Goal: Task Accomplishment & Management: Use online tool/utility

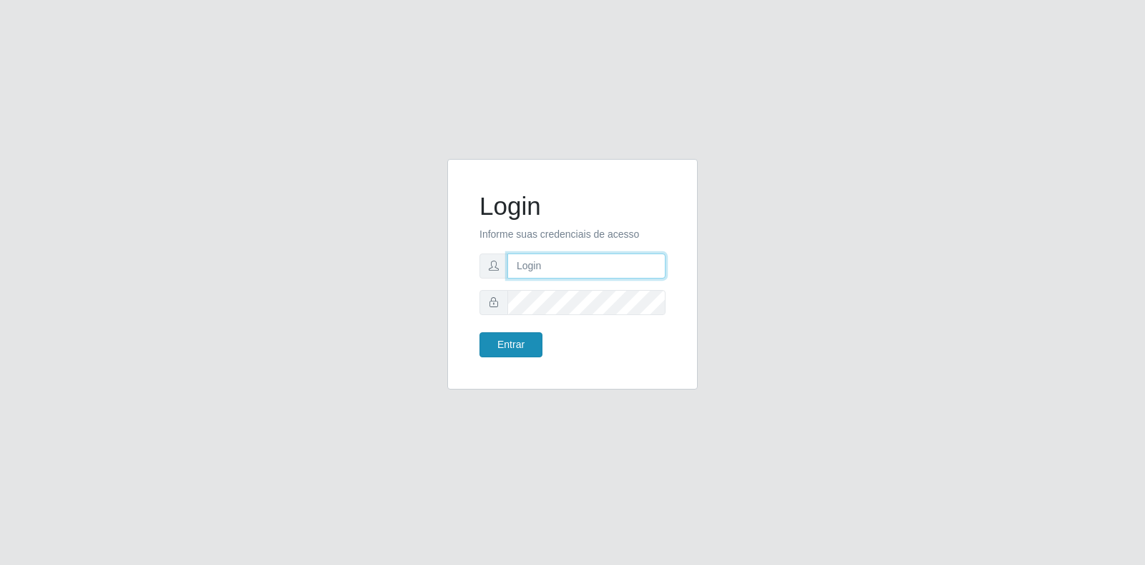
type input "[EMAIL_ADDRESS][DOMAIN_NAME]"
click at [517, 354] on button "Entrar" at bounding box center [510, 344] width 63 height 25
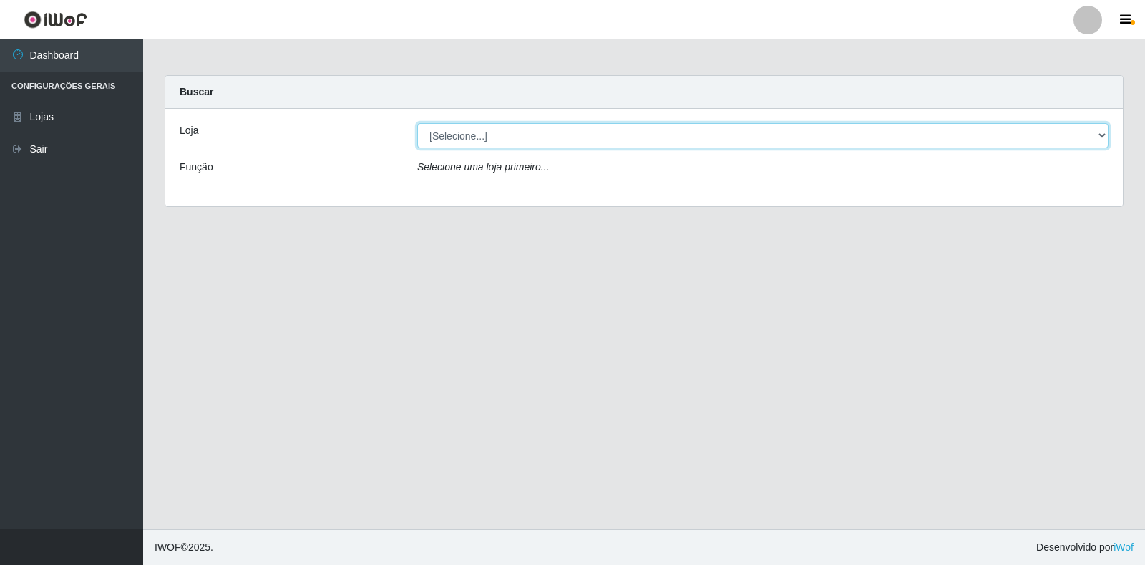
click at [570, 146] on select "[Selecione...] Atacado Vem - Loja 30 Laranjeiras Velha" at bounding box center [762, 135] width 691 height 25
select select "495"
click at [417, 123] on select "[Selecione...] Atacado Vem - Loja 30 Laranjeiras Velha" at bounding box center [762, 135] width 691 height 25
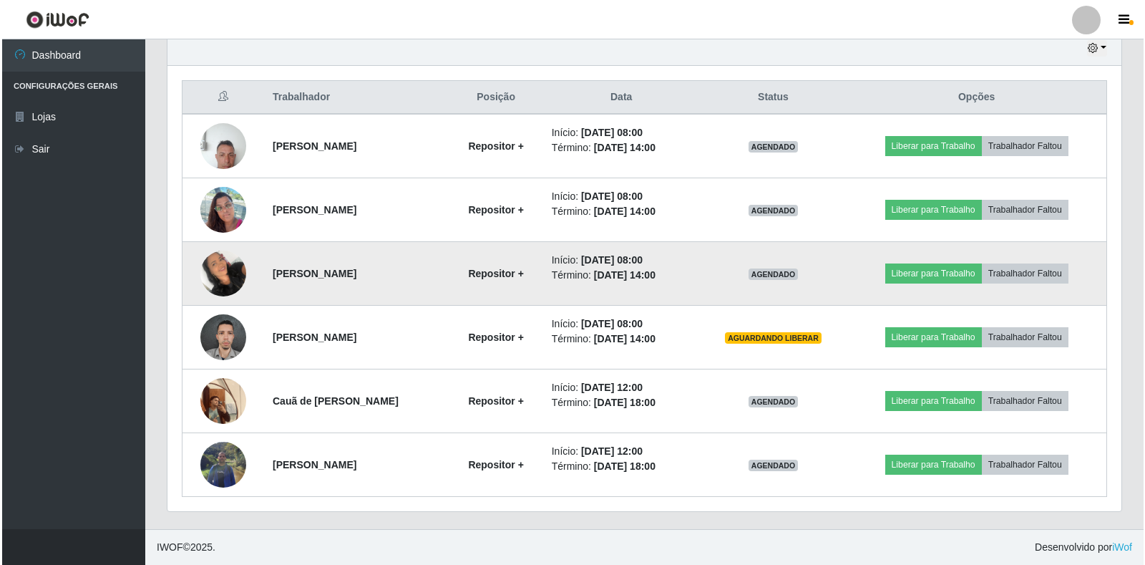
scroll to position [297, 954]
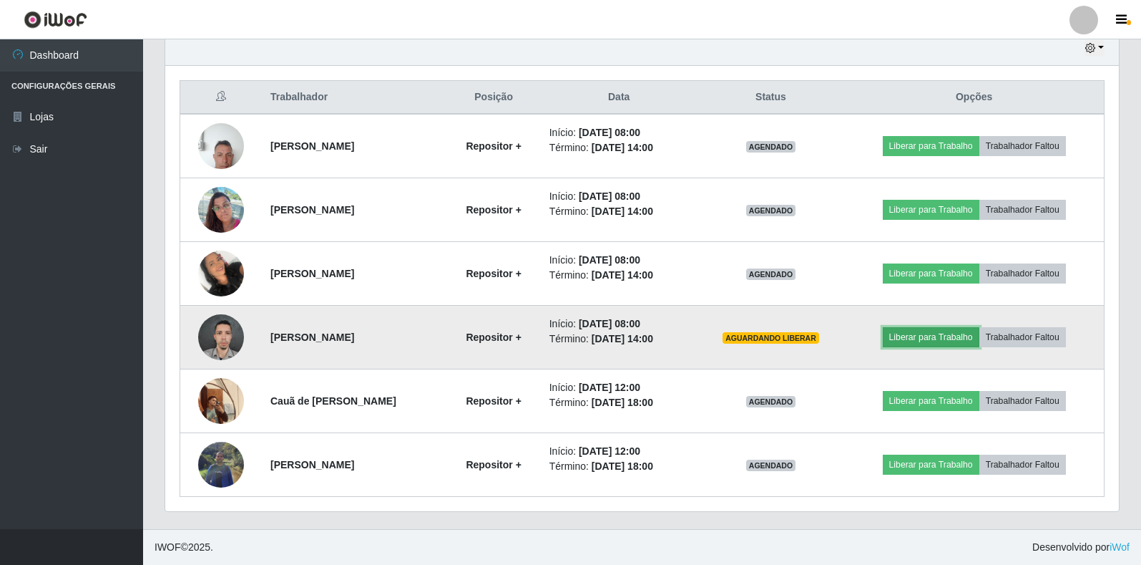
click at [923, 331] on button "Liberar para Trabalho" at bounding box center [931, 337] width 97 height 20
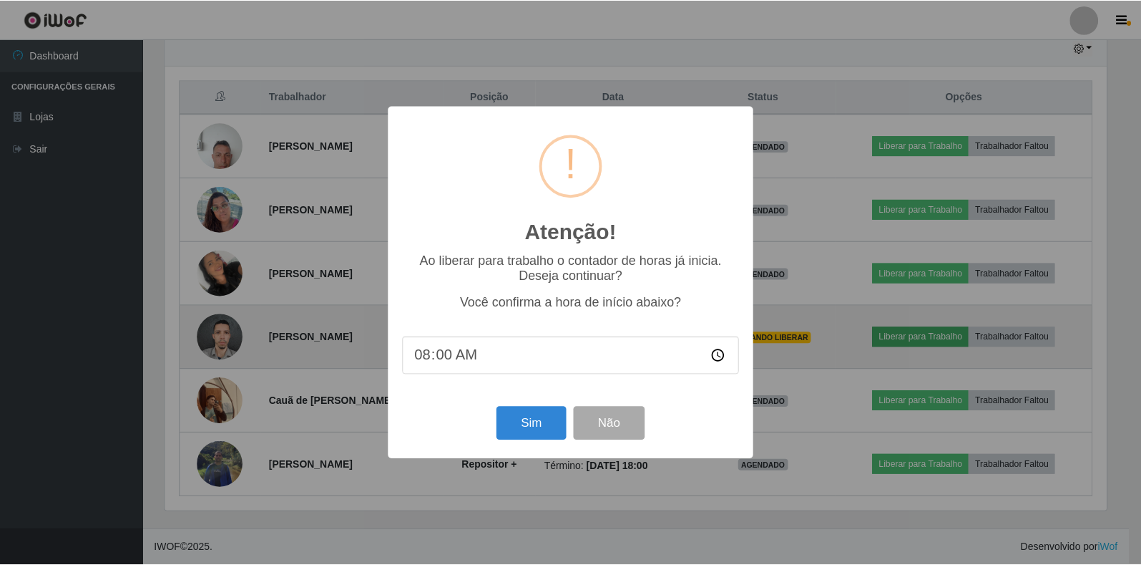
scroll to position [297, 945]
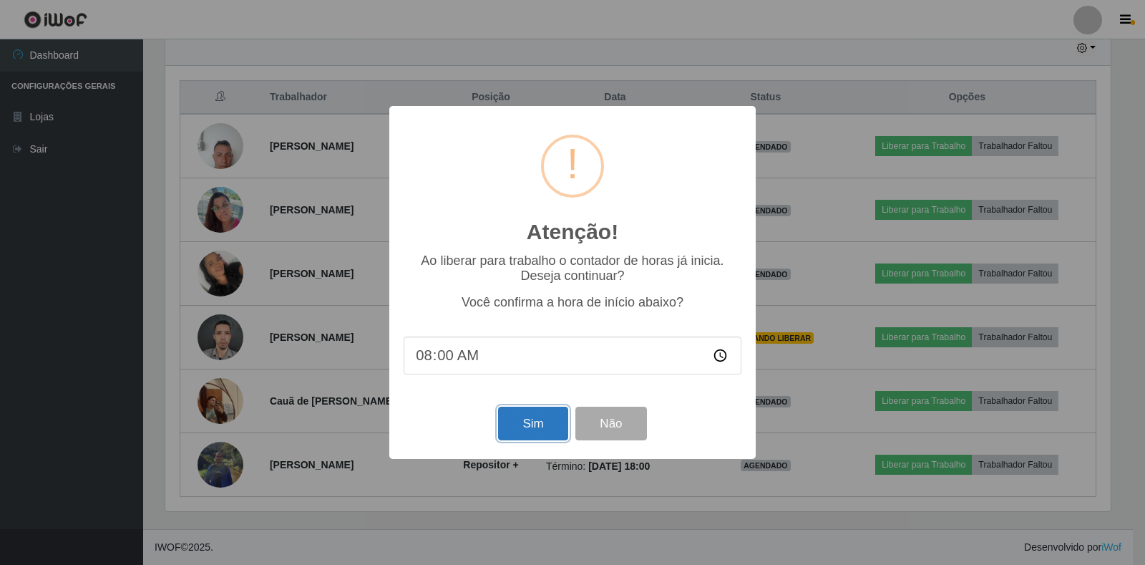
click at [556, 433] on button "Sim" at bounding box center [532, 423] width 69 height 34
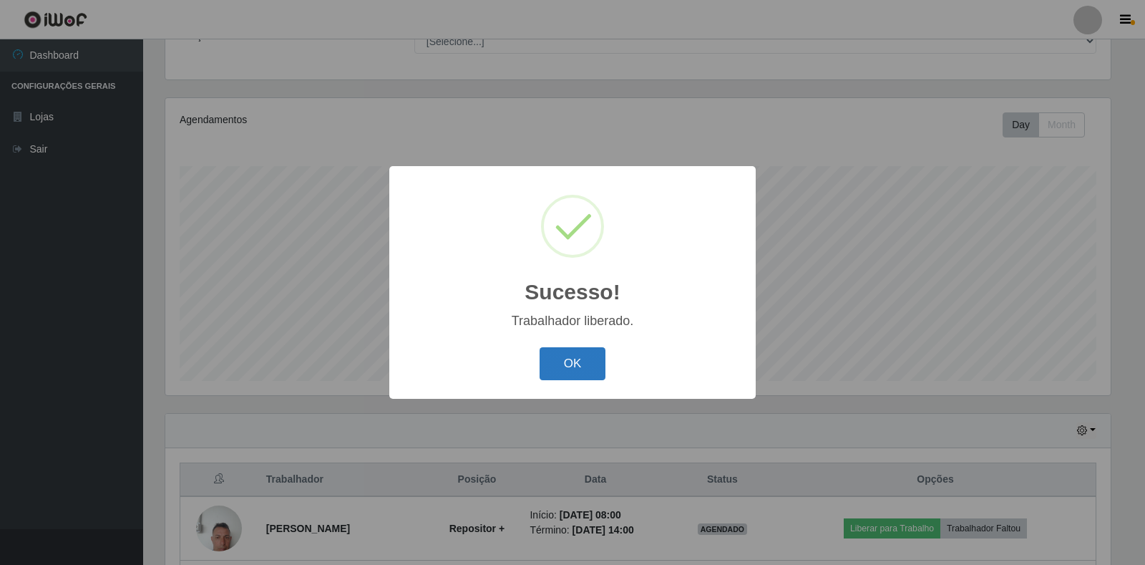
click at [574, 369] on button "OK" at bounding box center [573, 364] width 67 height 34
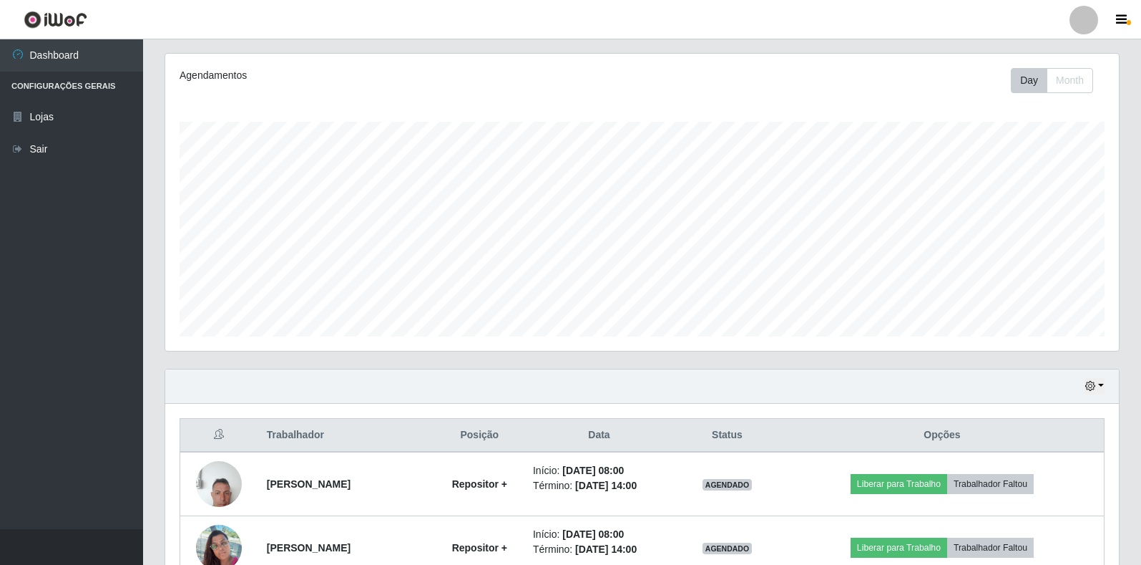
scroll to position [417, 0]
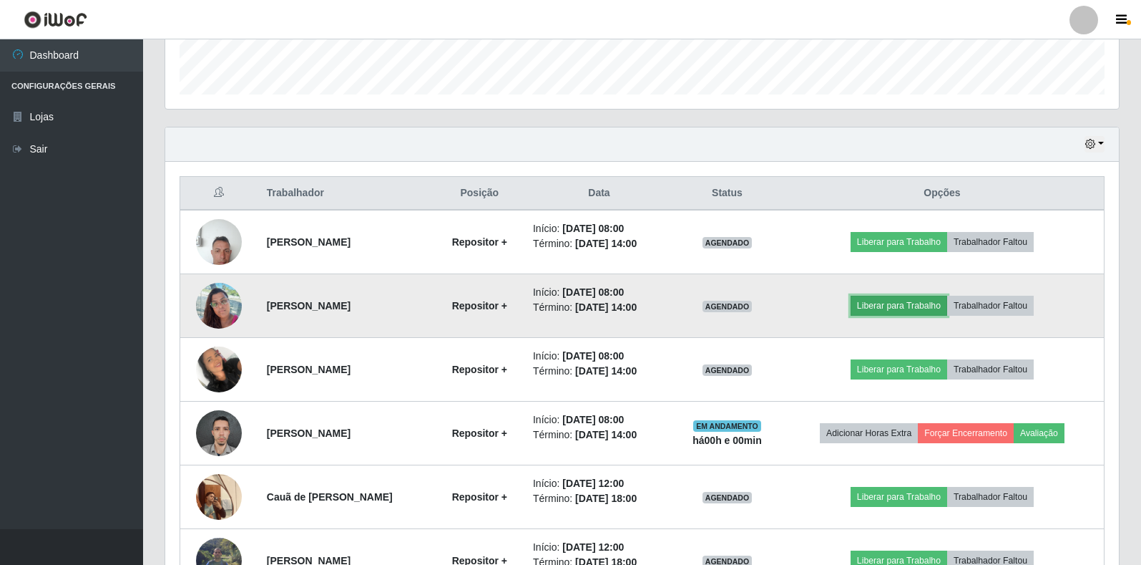
click at [899, 308] on button "Liberar para Trabalho" at bounding box center [899, 306] width 97 height 20
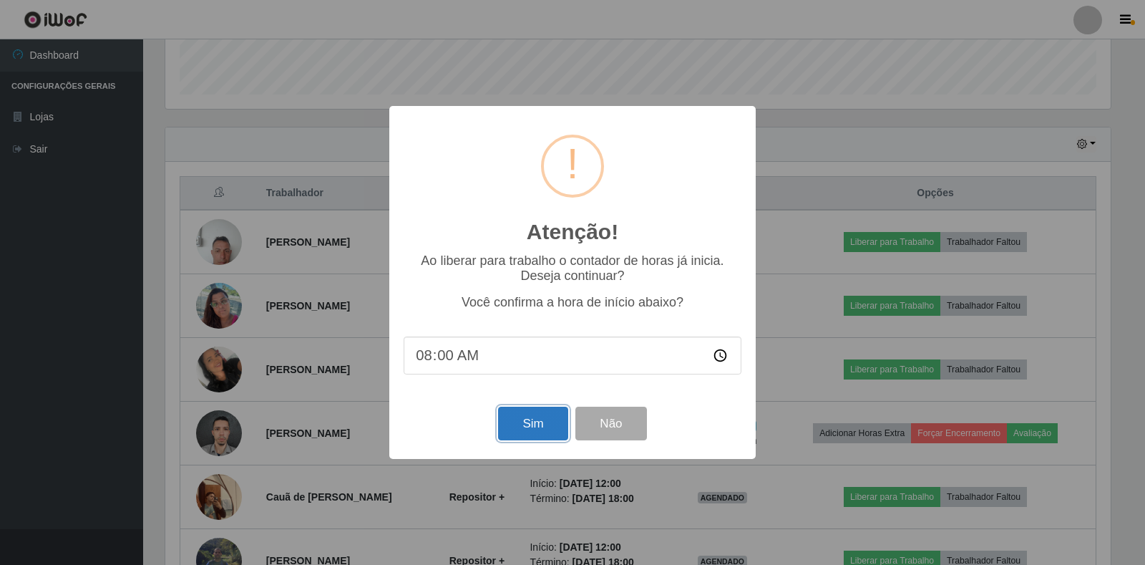
click at [530, 422] on button "Sim" at bounding box center [532, 423] width 69 height 34
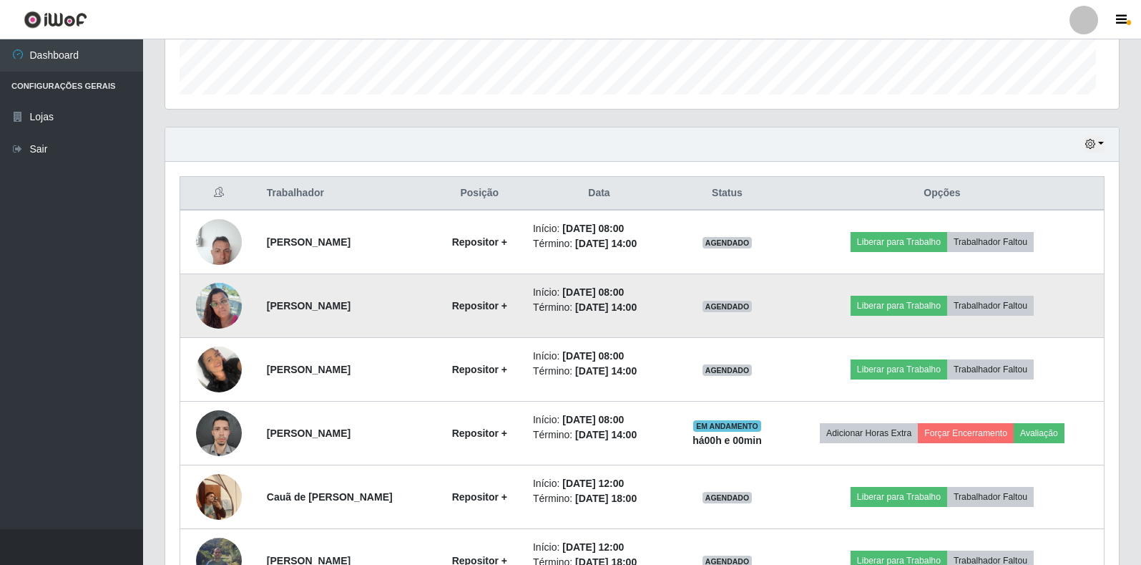
scroll to position [131, 0]
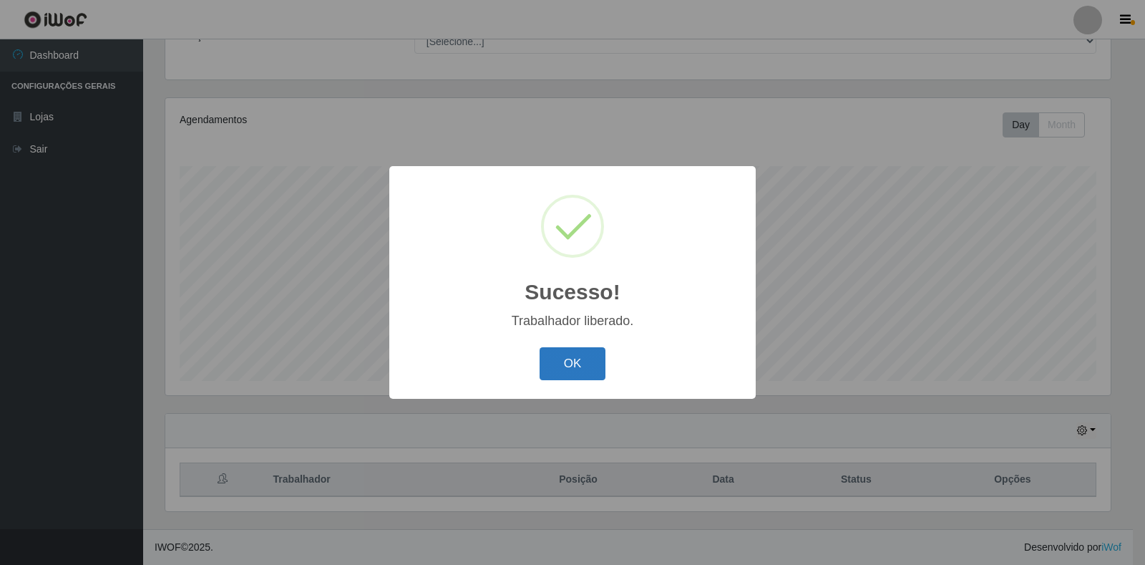
click at [568, 364] on button "OK" at bounding box center [573, 364] width 67 height 34
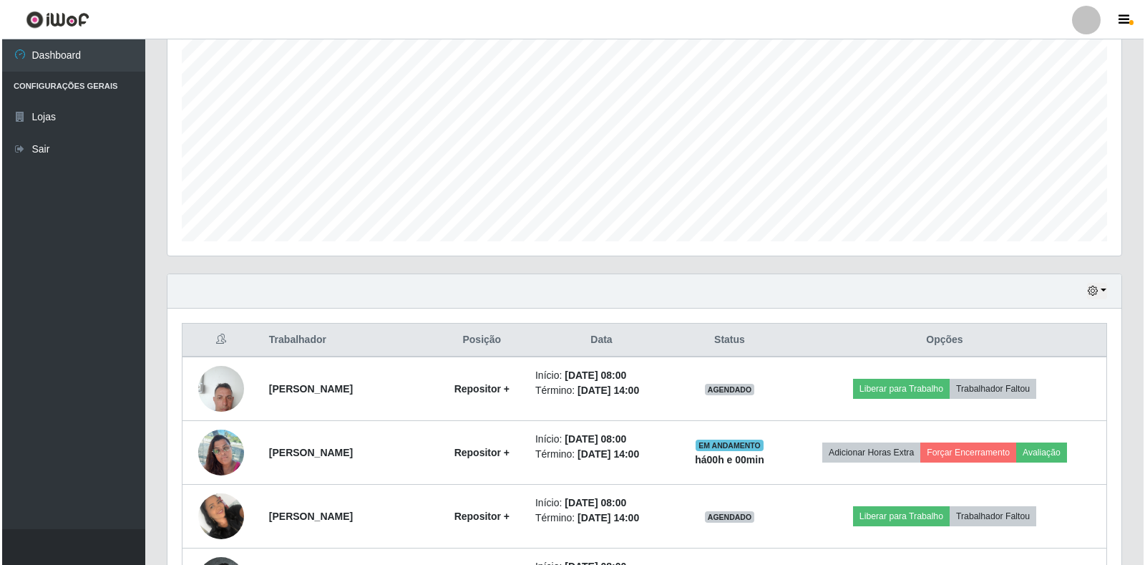
scroll to position [274, 0]
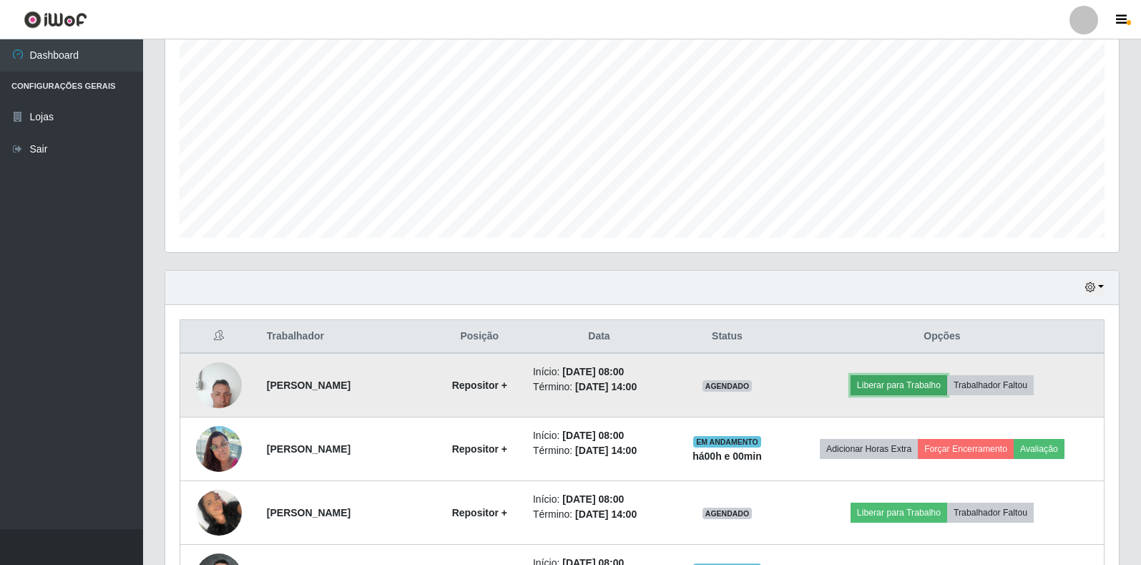
click at [888, 379] on button "Liberar para Trabalho" at bounding box center [899, 385] width 97 height 20
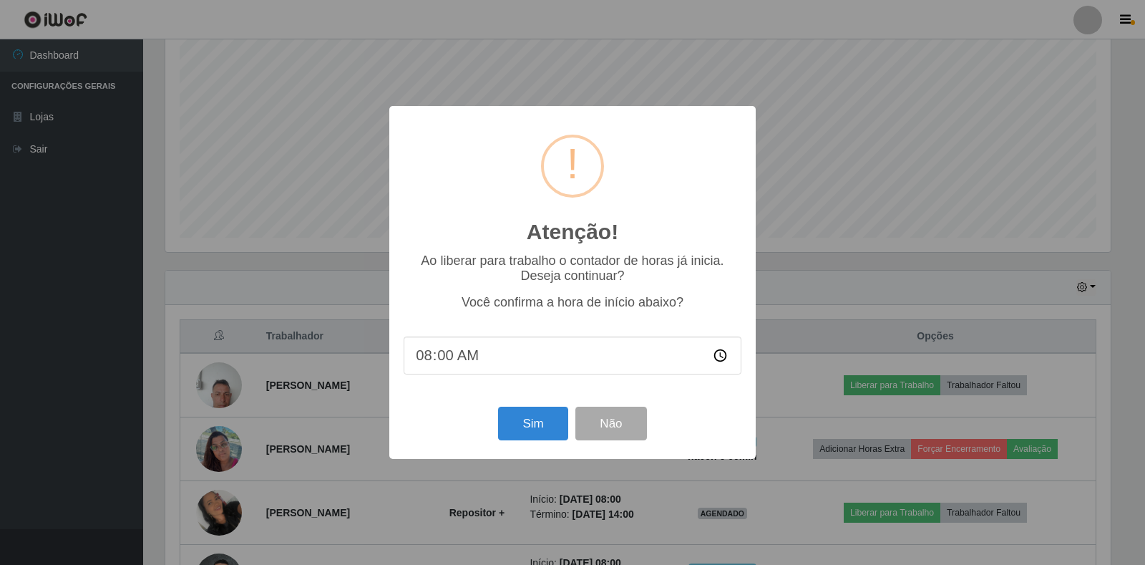
click at [489, 422] on div "Sim Não" at bounding box center [573, 423] width 338 height 41
click at [544, 405] on div "Atenção! × Ao liberar para trabalho o contador de horas já inicia. Deseja conti…" at bounding box center [572, 282] width 366 height 352
click at [541, 417] on button "Sim" at bounding box center [532, 423] width 69 height 34
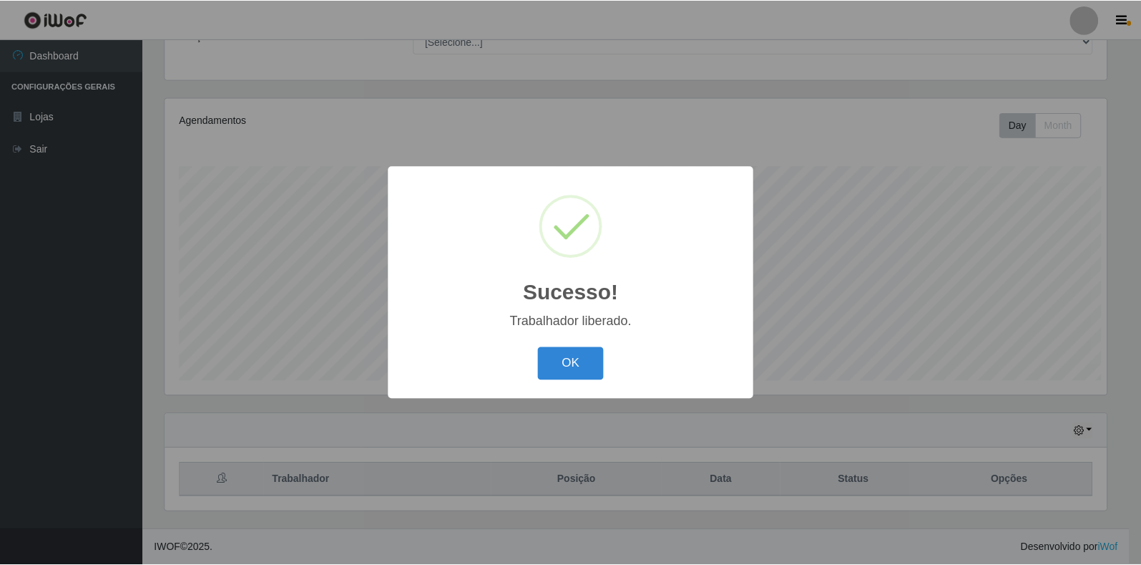
scroll to position [0, 0]
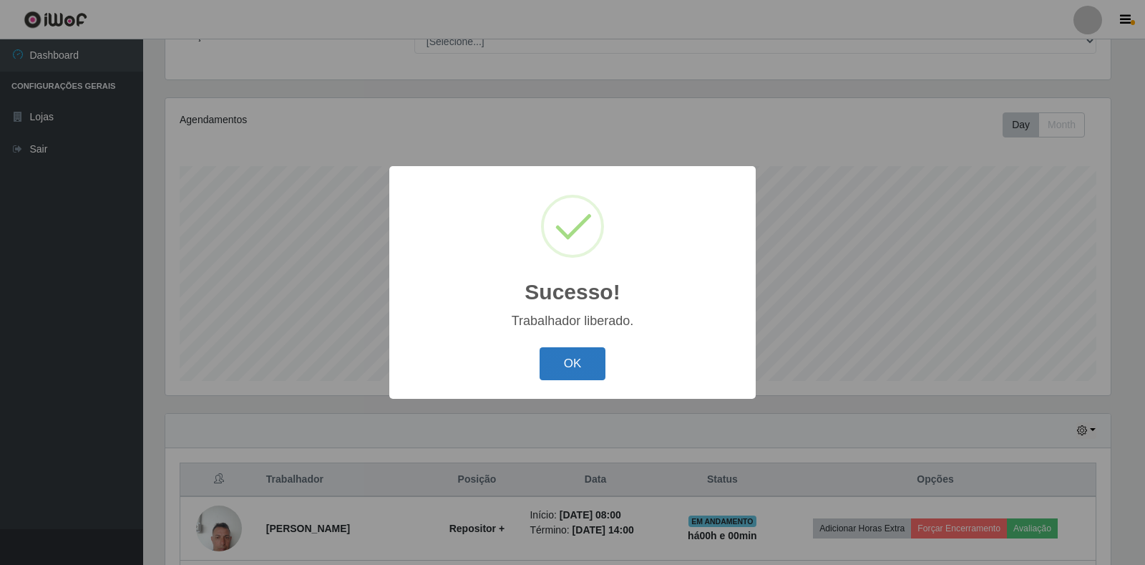
click at [586, 359] on button "OK" at bounding box center [573, 364] width 67 height 34
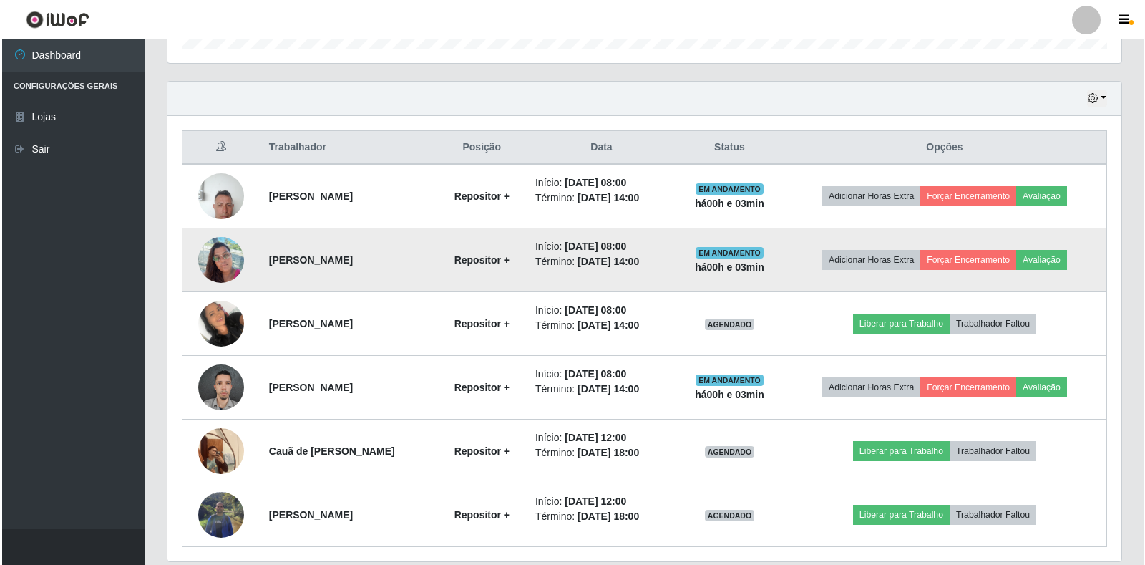
scroll to position [489, 0]
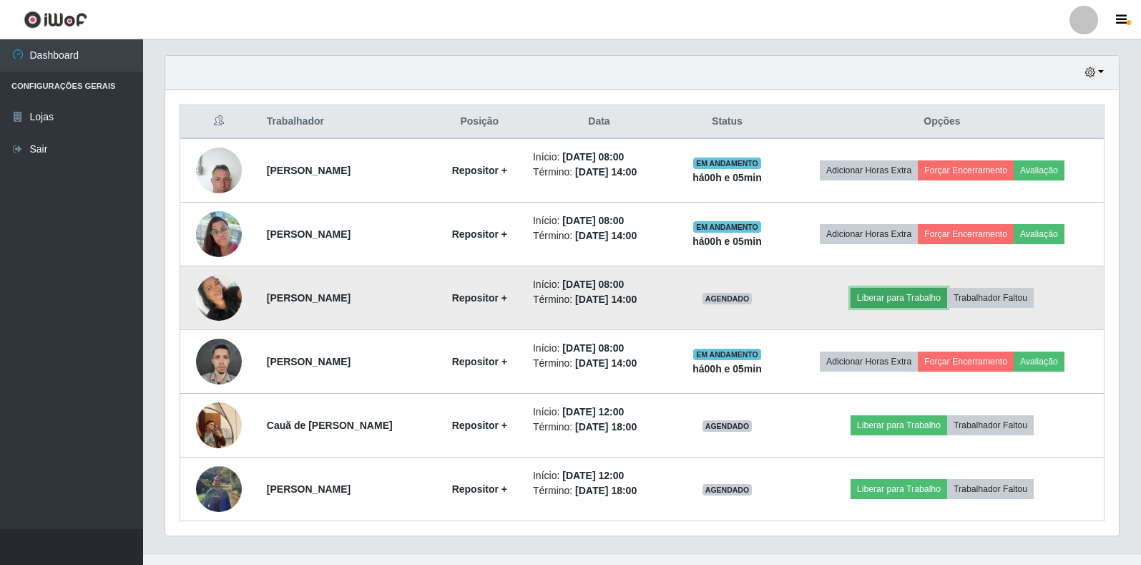
click at [933, 299] on button "Liberar para Trabalho" at bounding box center [899, 298] width 97 height 20
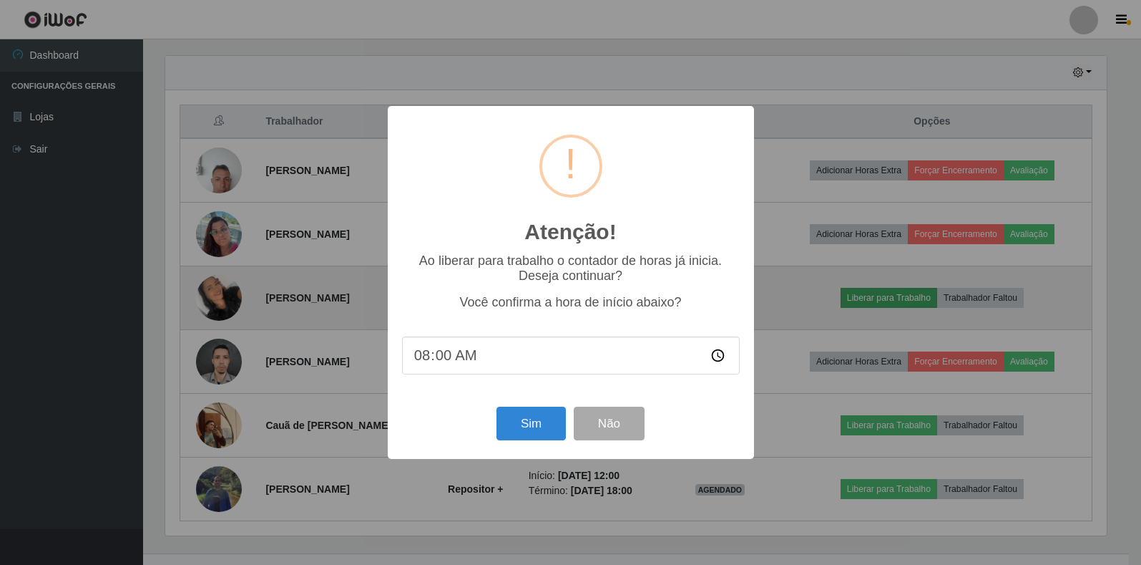
scroll to position [297, 945]
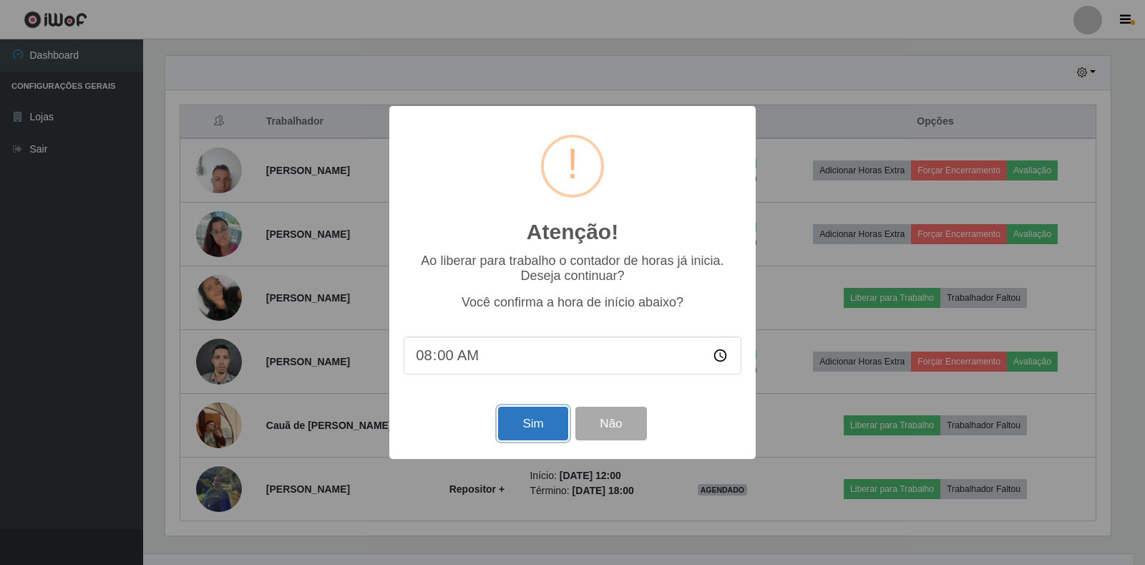
click at [537, 434] on button "Sim" at bounding box center [532, 423] width 69 height 34
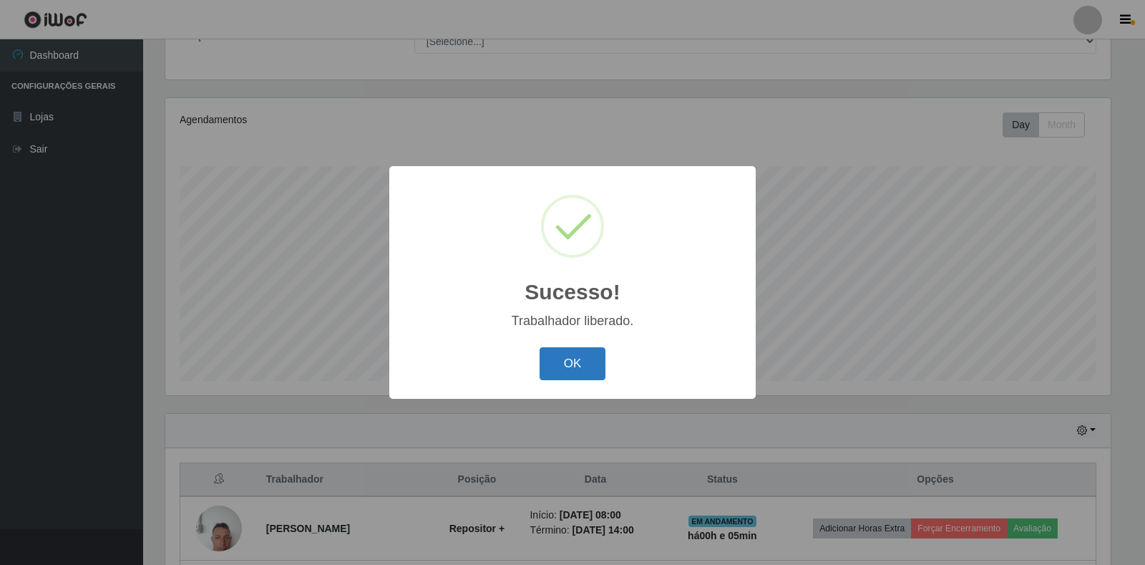
click at [580, 354] on button "OK" at bounding box center [573, 364] width 67 height 34
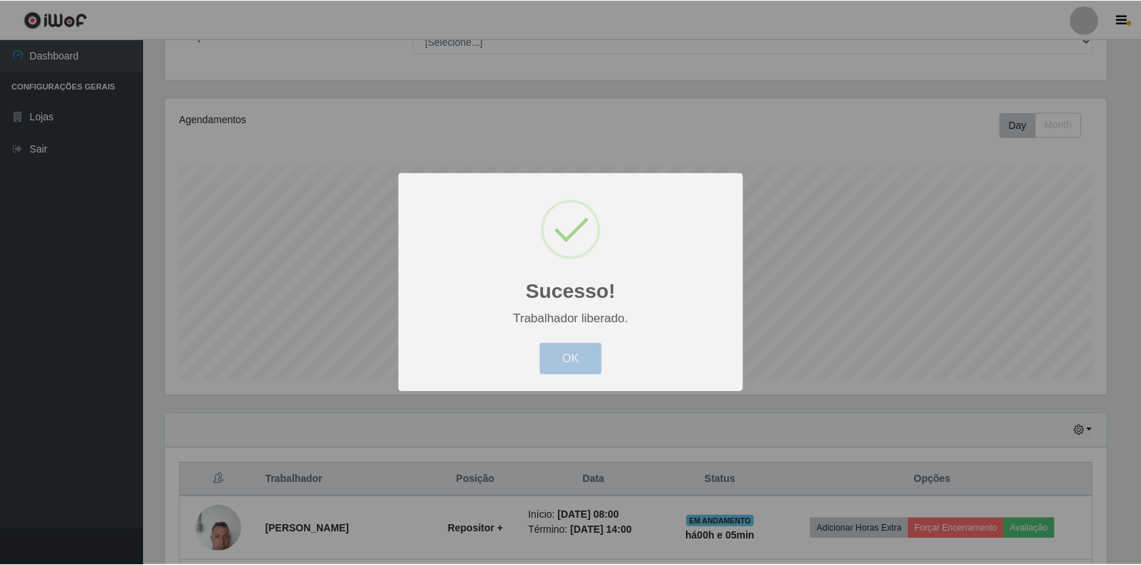
scroll to position [297, 954]
